Goal: Find contact information: Find contact information

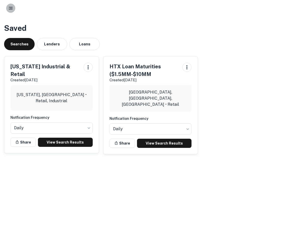
click at [13, 9] on icon "button" at bounding box center [10, 8] width 5 height 5
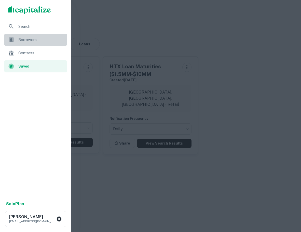
click at [30, 37] on div "Borrowers" at bounding box center [35, 40] width 63 height 12
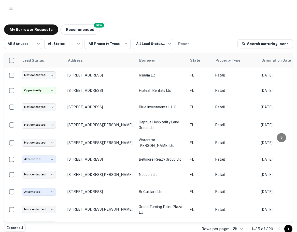
click at [34, 45] on body "**********" at bounding box center [148, 116] width 297 height 232
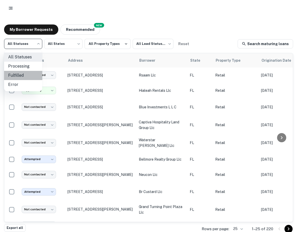
click at [26, 73] on li "Fulfilled" at bounding box center [23, 75] width 38 height 9
type input "*********"
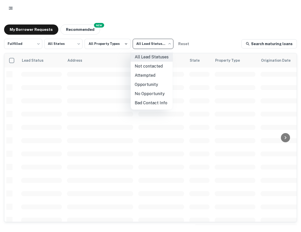
click at [158, 48] on body "My Borrower Requests NEW Recommended Fulfilled ********* ​ All States *** ​ All…" at bounding box center [150, 116] width 301 height 232
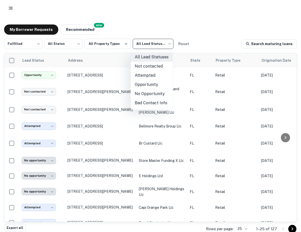
click at [151, 65] on li "Not contacted" at bounding box center [152, 66] width 42 height 9
type input "****"
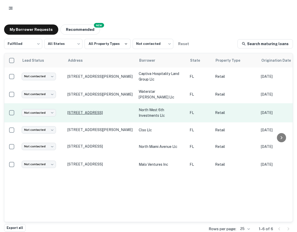
click at [91, 113] on p "115 Nw 6th St Fort Lauderdale, FL33311" at bounding box center [101, 112] width 66 height 5
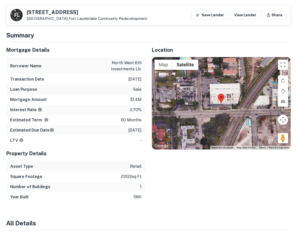
scroll to position [212, 0]
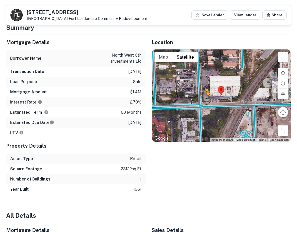
drag, startPoint x: 286, startPoint y: 138, endPoint x: 204, endPoint y: 109, distance: 86.8
click at [204, 109] on div "To activate drag with keyboard, press Alt + Enter. Once in keyboard drag state,…" at bounding box center [221, 95] width 139 height 92
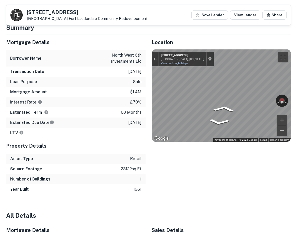
click at [133, 109] on div "Mortgage Details Borrower Name north west 6th investments llc Transaction Date …" at bounding box center [145, 114] width 291 height 160
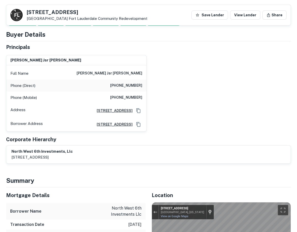
scroll to position [34, 0]
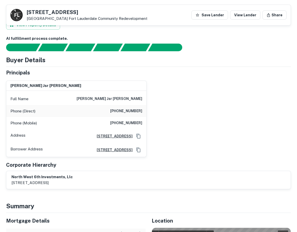
click at [116, 98] on h6 "steve jsr dapuzzo" at bounding box center [110, 99] width 66 height 6
copy h6 "steve jsr dapuzzo"
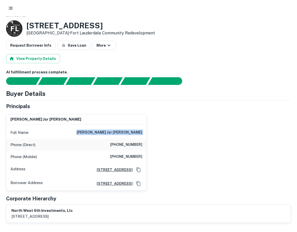
scroll to position [0, 0]
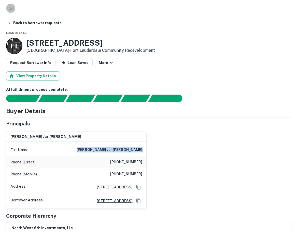
click at [10, 9] on icon "button" at bounding box center [10, 8] width 5 height 5
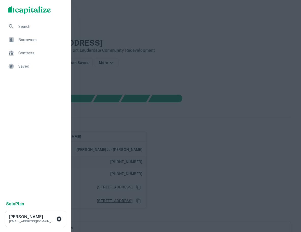
click at [140, 67] on div at bounding box center [150, 116] width 301 height 232
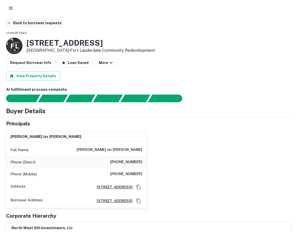
click at [16, 21] on button "Back to borrower requests" at bounding box center [34, 22] width 59 height 9
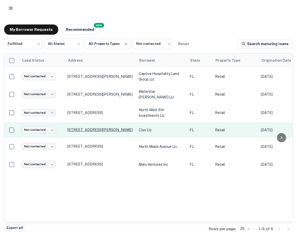
click at [102, 128] on p "4610 Palm Beach Blvd Fort Myers, FL33905" at bounding box center [101, 129] width 66 height 5
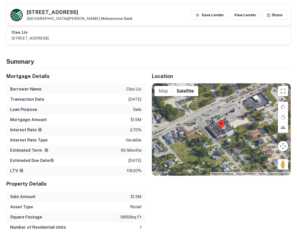
scroll to position [187, 0]
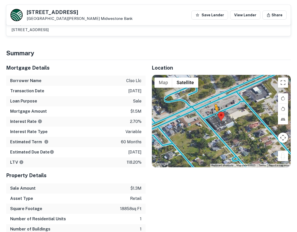
drag, startPoint x: 280, startPoint y: 155, endPoint x: 213, endPoint y: 115, distance: 77.9
click at [213, 115] on div "To activate drag with keyboard, press Alt + Enter. Once in keyboard drag state,…" at bounding box center [221, 121] width 139 height 92
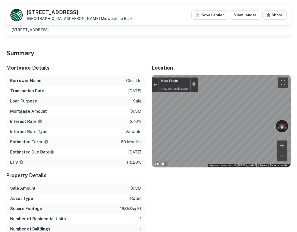
click at [277, 127] on div "← Move left → Move right ↑ Move up ↓ Move down + Zoom in - Zoom out Maxx Foods …" at bounding box center [221, 121] width 139 height 92
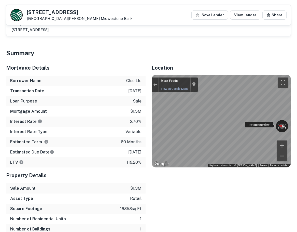
click at [286, 121] on div "← Move left → Move right ↑ Move up ↓ Move down + Zoom in - Zoom out Maxx Foods …" at bounding box center [221, 121] width 139 height 92
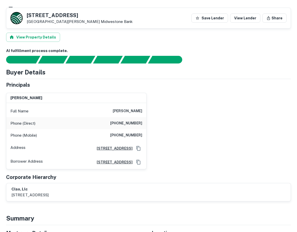
scroll to position [9, 0]
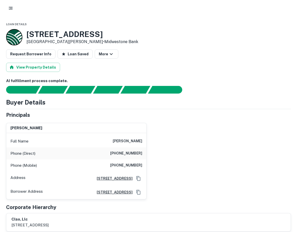
click at [130, 153] on h6 "(239) 643-1996" at bounding box center [126, 153] width 32 height 6
click at [131, 154] on h6 "(239) 643-1996" at bounding box center [126, 153] width 32 height 6
copy h6 "(239) 643-1996"
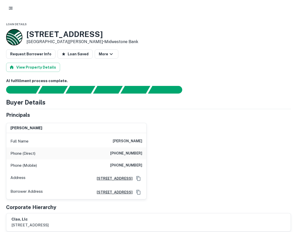
click at [128, 165] on h6 "(907) 378-2987" at bounding box center [126, 165] width 32 height 6
copy h6 "(907) 378-2987"
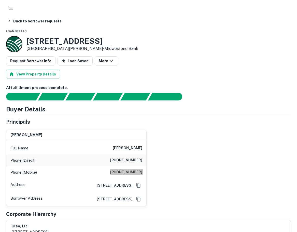
scroll to position [0, 0]
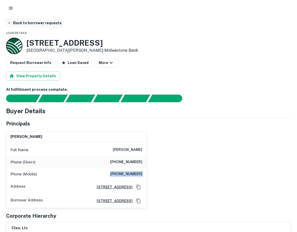
click at [32, 25] on button "Back to borrower requests" at bounding box center [34, 22] width 59 height 9
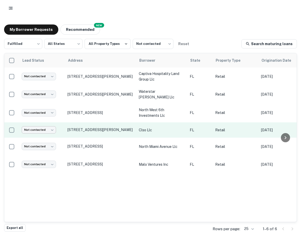
click at [56, 128] on body "My Borrower Requests NEW Recommended Fulfilled ********* ​ All States *** ​ All…" at bounding box center [150, 116] width 301 height 232
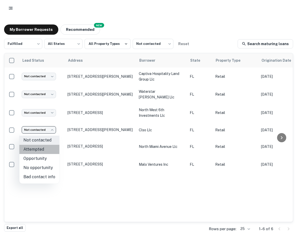
click at [42, 150] on li "Attempted" at bounding box center [39, 149] width 40 height 9
type input "*********"
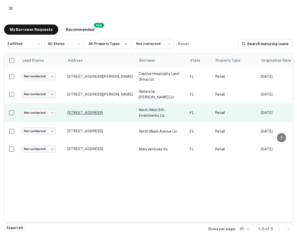
click at [73, 114] on p "115 Nw 6th St Fort Lauderdale, FL33311" at bounding box center [101, 112] width 66 height 5
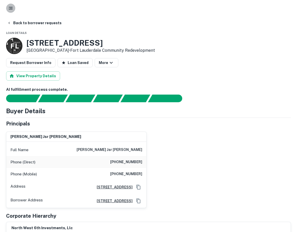
click at [10, 8] on icon "button" at bounding box center [10, 8] width 5 height 5
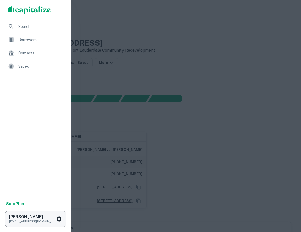
click at [58, 218] on icon "scrollable content" at bounding box center [59, 218] width 5 height 5
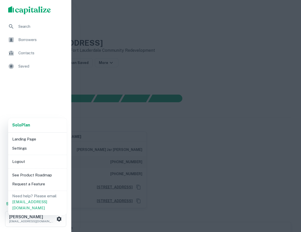
click at [27, 162] on li "Logout" at bounding box center [37, 161] width 55 height 9
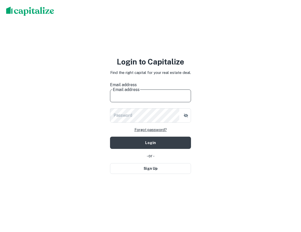
click at [128, 94] on input "Email address" at bounding box center [150, 95] width 81 height 14
type input "**********"
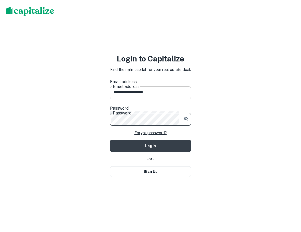
click at [110, 140] on button "Login" at bounding box center [150, 146] width 81 height 12
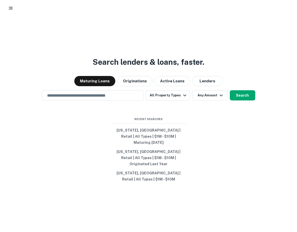
click at [9, 8] on circle "button" at bounding box center [9, 8] width 1 height 1
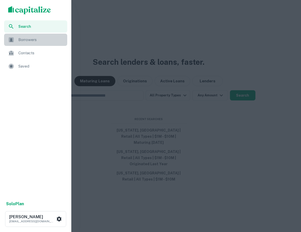
click at [28, 42] on span "Borrowers" at bounding box center [41, 40] width 46 height 6
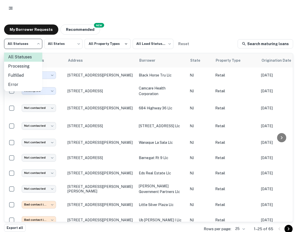
click at [27, 42] on body "My Borrower Requests NEW Recommended All Statuses *** ​ All States *** ​ All Pr…" at bounding box center [150, 116] width 301 height 232
click at [31, 71] on li "Fulfilled" at bounding box center [23, 75] width 38 height 9
type input "*********"
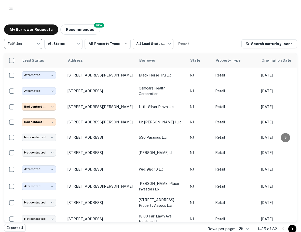
click at [151, 45] on body "**********" at bounding box center [150, 116] width 301 height 232
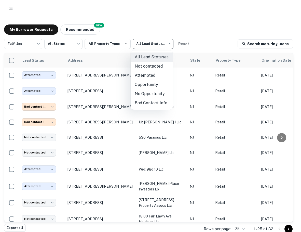
click at [151, 65] on li "Not contacted" at bounding box center [152, 66] width 42 height 9
type input "****"
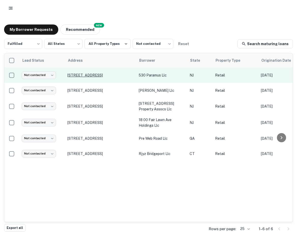
click at [98, 76] on p "[STREET_ADDRESS]" at bounding box center [101, 75] width 66 height 5
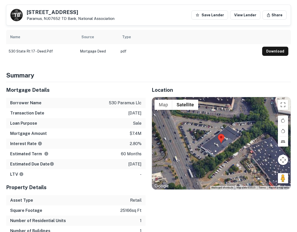
scroll to position [238, 0]
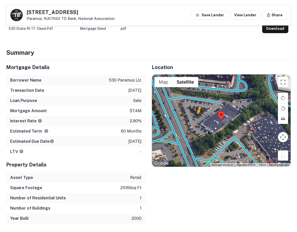
drag, startPoint x: 285, startPoint y: 163, endPoint x: 196, endPoint y: 123, distance: 97.3
click at [196, 123] on div "To activate drag with keyboard, press Alt + Enter. Once in keyboard drag state,…" at bounding box center [221, 120] width 139 height 92
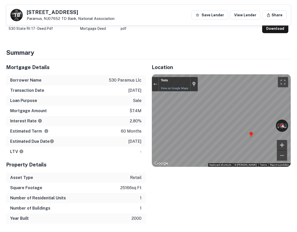
click at [246, 142] on div "← Move left → Move right ↑ Move up ↓ Move down + Zoom in - Zoom out Tesla View …" at bounding box center [221, 120] width 139 height 92
click at [154, 86] on div "Exit the Street View" at bounding box center [155, 84] width 4 height 3
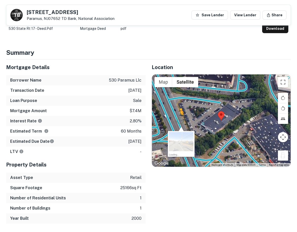
drag, startPoint x: 283, startPoint y: 159, endPoint x: 181, endPoint y: 125, distance: 107.9
click at [181, 125] on div "To activate drag with keyboard, press Alt + Enter. Once in keyboard drag state,…" at bounding box center [221, 120] width 139 height 92
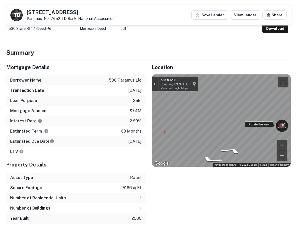
click at [247, 130] on div "← Move left → Move right ↑ Move up ↓ Move down + Zoom in - Zoom out 530 NJ-17 P…" at bounding box center [221, 120] width 139 height 92
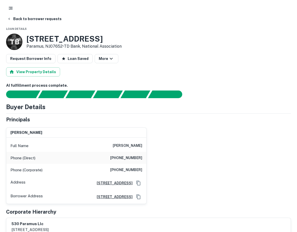
scroll to position [0, 0]
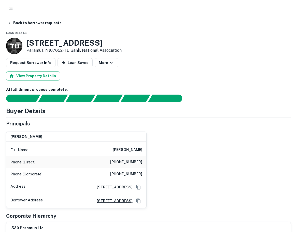
click at [125, 162] on h6 "[PHONE_NUMBER]" at bounding box center [126, 162] width 32 height 6
copy h6 "[PHONE_NUMBER]"
click at [120, 148] on h6 "[PERSON_NAME]" at bounding box center [128, 150] width 30 height 6
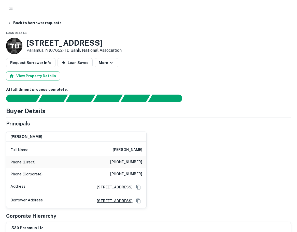
click at [120, 148] on h6 "[PERSON_NAME]" at bounding box center [128, 150] width 30 height 6
copy h6 "[PERSON_NAME]"
click at [124, 161] on h6 "[PHONE_NUMBER]" at bounding box center [126, 162] width 32 height 6
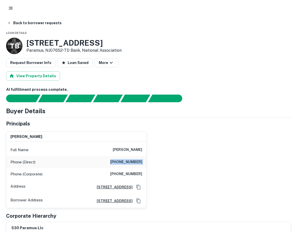
click at [124, 161] on h6 "[PHONE_NUMBER]" at bounding box center [126, 162] width 32 height 6
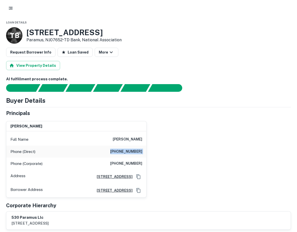
scroll to position [9, 0]
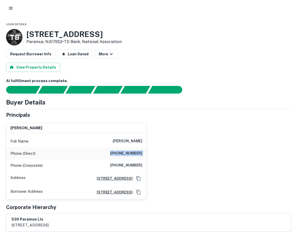
copy h6 "[PHONE_NUMBER]"
click at [128, 163] on h6 "[PHONE_NUMBER]" at bounding box center [126, 165] width 32 height 6
copy h6 "[PHONE_NUMBER]"
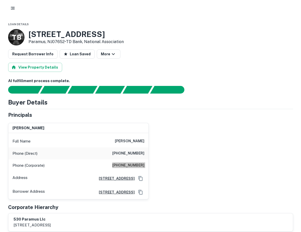
scroll to position [0, 0]
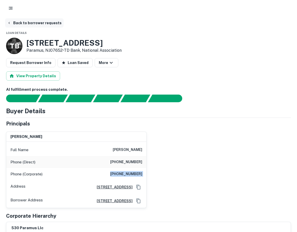
click at [36, 24] on button "Back to borrower requests" at bounding box center [34, 22] width 59 height 9
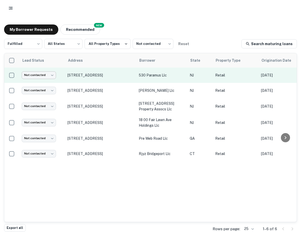
click at [52, 75] on body "My Borrower Requests NEW Recommended Fulfilled ********* ​ All States *** ​ All…" at bounding box center [150, 116] width 301 height 232
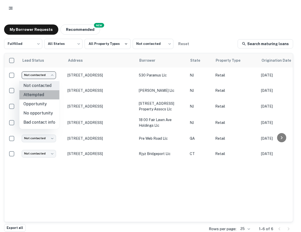
click at [47, 93] on li "Attempted" at bounding box center [39, 94] width 40 height 9
type input "*********"
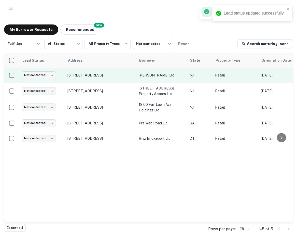
click at [88, 73] on p "[STREET_ADDRESS]" at bounding box center [101, 75] width 66 height 5
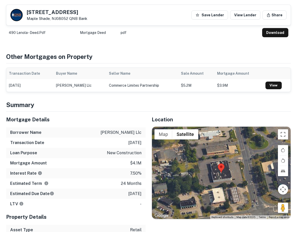
scroll to position [289, 0]
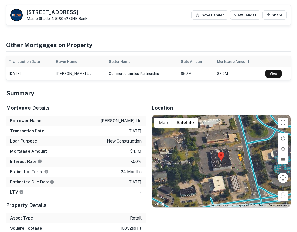
drag, startPoint x: 285, startPoint y: 186, endPoint x: 238, endPoint y: 151, distance: 58.4
click at [238, 151] on div "To activate drag with keyboard, press Alt + Enter. Once in keyboard drag state,…" at bounding box center [221, 161] width 139 height 92
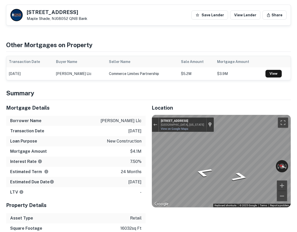
click at [145, 138] on div "Mortgage Details Borrower Name milelli lenola llc Transaction Date 12/7/2023 Lo…" at bounding box center [145, 177] width 291 height 154
click at [61, 13] on h5 "490 S LENOLA RD" at bounding box center [57, 12] width 61 height 5
copy h5 "490 S LENOLA RD"
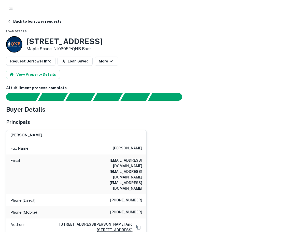
scroll to position [0, 0]
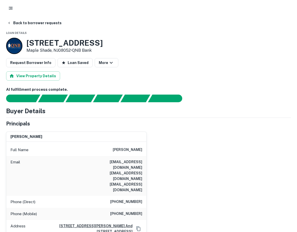
click at [122, 199] on h6 "(973) 267-8569" at bounding box center [126, 202] width 32 height 6
copy h6 "(973) 267-8569"
click at [136, 211] on h6 "(973) 476-4747" at bounding box center [126, 214] width 32 height 6
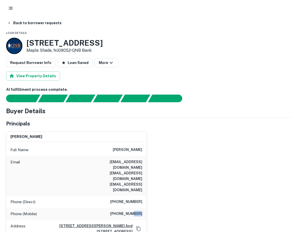
click at [136, 211] on h6 "(973) 476-4747" at bounding box center [126, 214] width 32 height 6
click at [38, 23] on button "Back to borrower requests" at bounding box center [34, 22] width 59 height 9
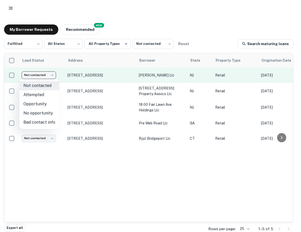
click at [39, 77] on body "My Borrower Requests NEW Recommended Fulfilled ********* ​ All States *** ​ All…" at bounding box center [150, 116] width 301 height 232
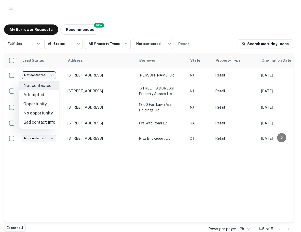
click at [37, 64] on div at bounding box center [150, 116] width 301 height 232
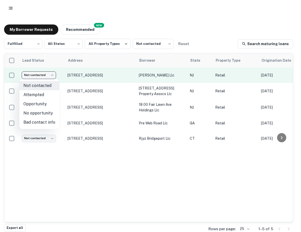
click at [45, 74] on body "My Borrower Requests NEW Recommended Fulfilled ********* ​ All States *** ​ All…" at bounding box center [150, 116] width 301 height 232
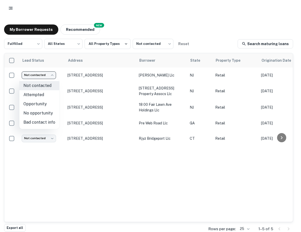
click at [45, 96] on li "Attempted" at bounding box center [39, 94] width 40 height 9
type input "*********"
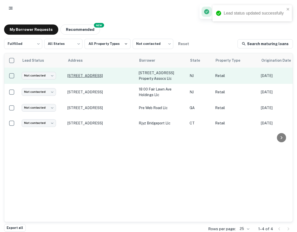
click at [91, 76] on p "[STREET_ADDRESS]" at bounding box center [101, 75] width 66 height 5
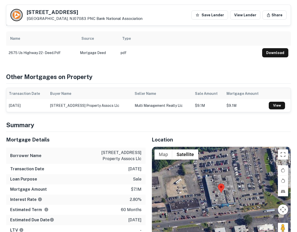
scroll to position [289, 0]
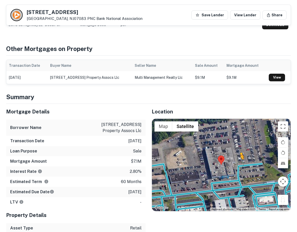
drag, startPoint x: 284, startPoint y: 188, endPoint x: 241, endPoint y: 153, distance: 56.1
click at [241, 153] on div "To activate drag with keyboard, press Alt + Enter. Once in keyboard drag state,…" at bounding box center [221, 165] width 139 height 92
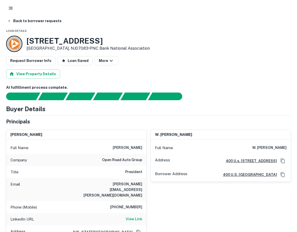
scroll to position [0, 0]
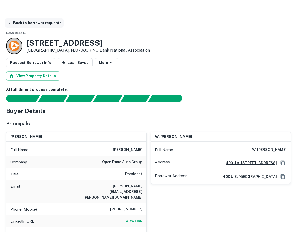
click at [46, 24] on button "Back to borrower requests" at bounding box center [34, 22] width 59 height 9
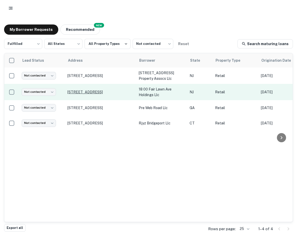
click at [96, 92] on p "[STREET_ADDRESS]" at bounding box center [101, 92] width 66 height 5
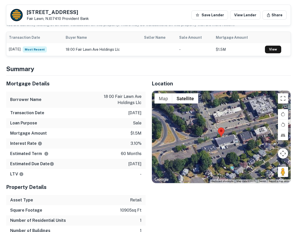
scroll to position [314, 0]
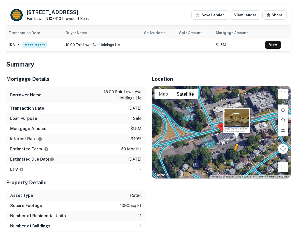
drag, startPoint x: 282, startPoint y: 152, endPoint x: 236, endPoint y: 144, distance: 46.8
click at [236, 144] on div "To activate drag with keyboard, press Alt + Enter. Once in keyboard drag state,…" at bounding box center [221, 132] width 139 height 92
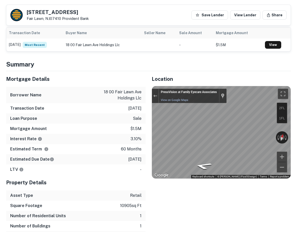
click at [51, 17] on p "Fair Lawn, NJ07410 Provident Bank" at bounding box center [58, 18] width 62 height 5
click at [52, 11] on h5 "1810 Fair Lawn Ave" at bounding box center [58, 12] width 62 height 5
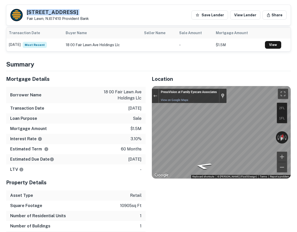
click at [52, 11] on h5 "1810 Fair Lawn Ave" at bounding box center [58, 12] width 62 height 5
copy h5 "1810 Fair Lawn Ave"
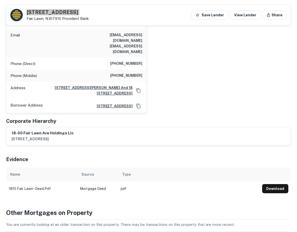
scroll to position [60, 0]
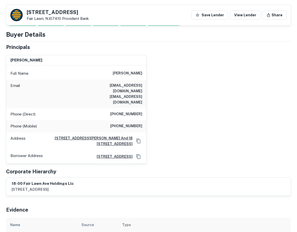
click at [138, 111] on h6 "(201) 445-2437" at bounding box center [126, 114] width 32 height 6
copy h6 "(201) 445-2437"
click at [127, 123] on h6 "(201) 873-4768" at bounding box center [126, 126] width 32 height 6
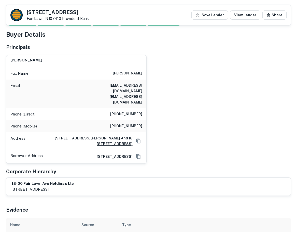
click at [127, 123] on h6 "(201) 873-4768" at bounding box center [126, 126] width 32 height 6
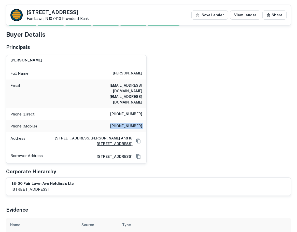
copy h6 "(201) 873-4768"
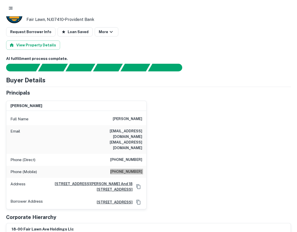
scroll to position [0, 0]
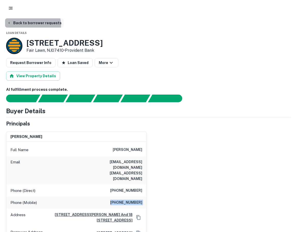
click at [25, 25] on button "Back to borrower requests" at bounding box center [34, 22] width 59 height 9
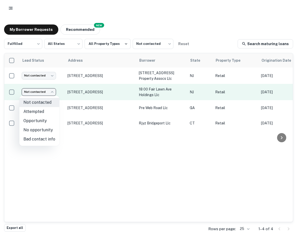
click at [43, 94] on body "My Borrower Requests NEW Recommended Fulfilled ********* ​ All States *** ​ All…" at bounding box center [150, 116] width 301 height 232
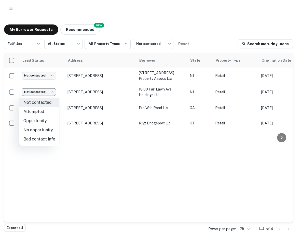
click at [43, 137] on li "Bad contact info" at bounding box center [39, 138] width 40 height 9
type input "**********"
